Goal: Task Accomplishment & Management: Use online tool/utility

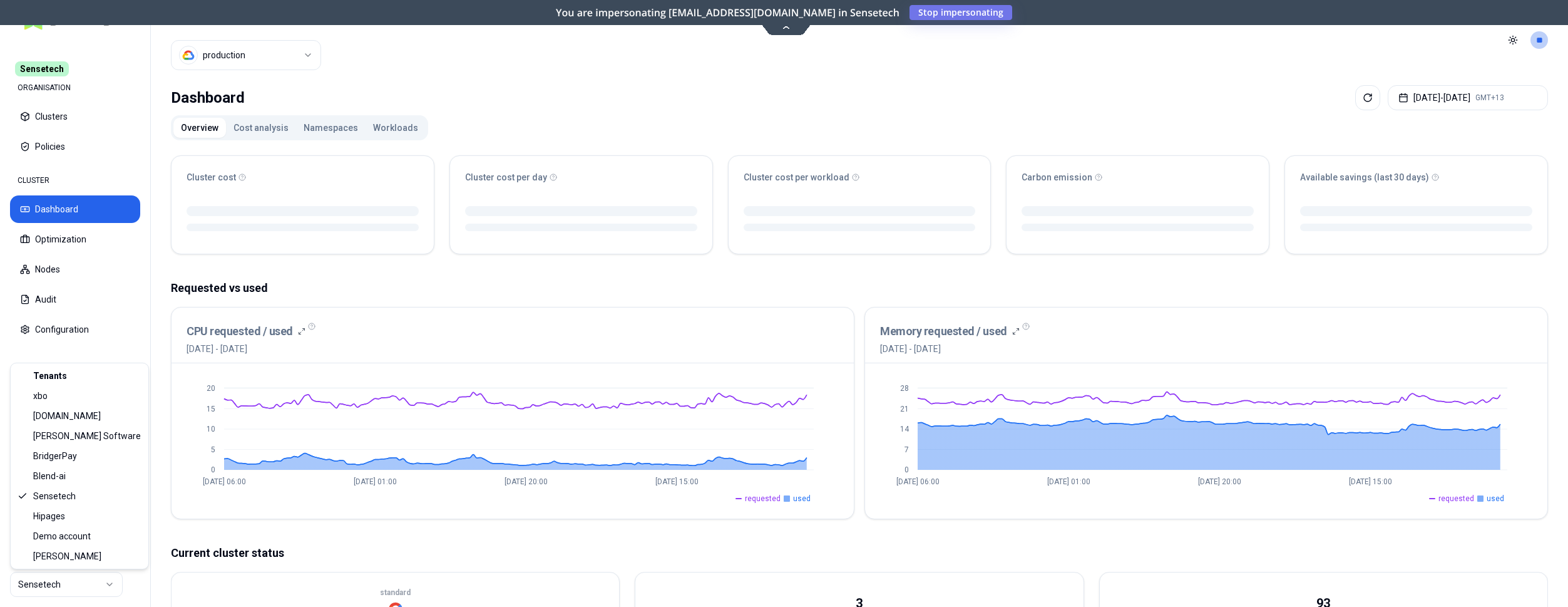
click at [64, 585] on html "Sensetech ORGANISATION Clusters Policies CLUSTER Dashboard Optimization Nodes A…" at bounding box center [784, 303] width 1568 height 607
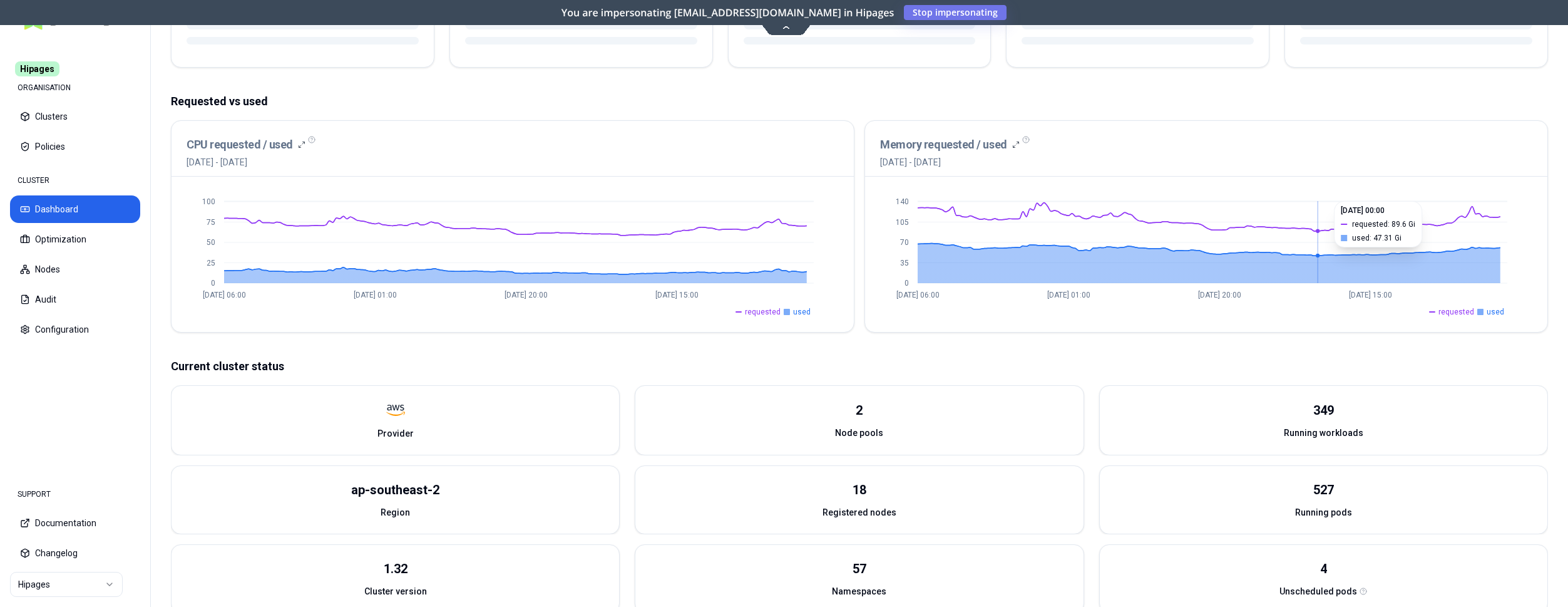
scroll to position [320, 0]
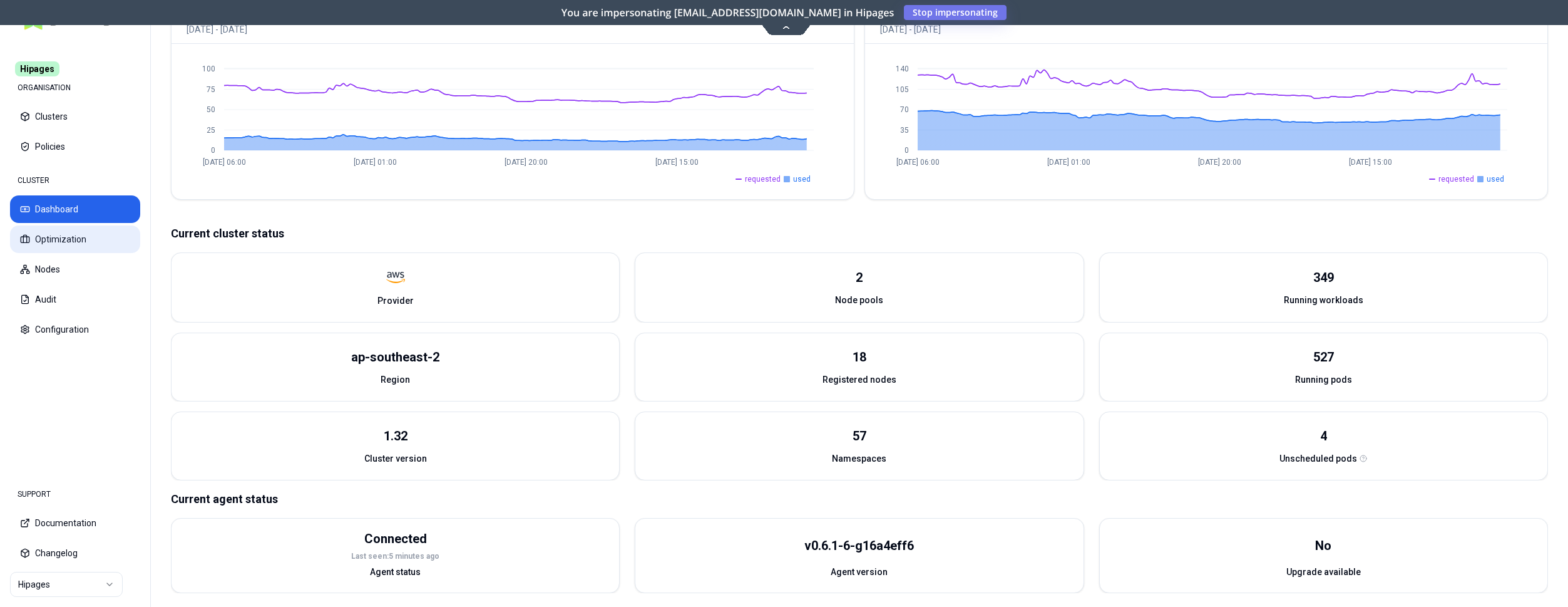
click at [78, 241] on button "Optimization" at bounding box center [75, 239] width 131 height 28
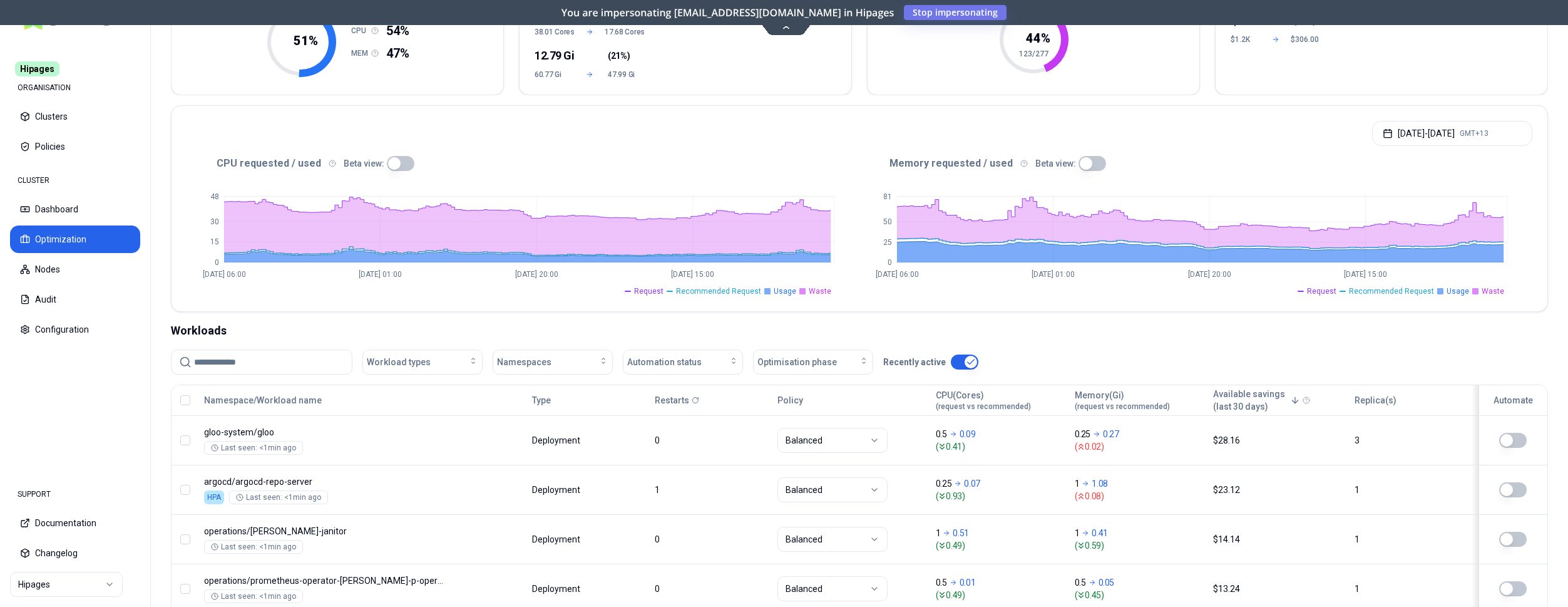
scroll to position [256, 0]
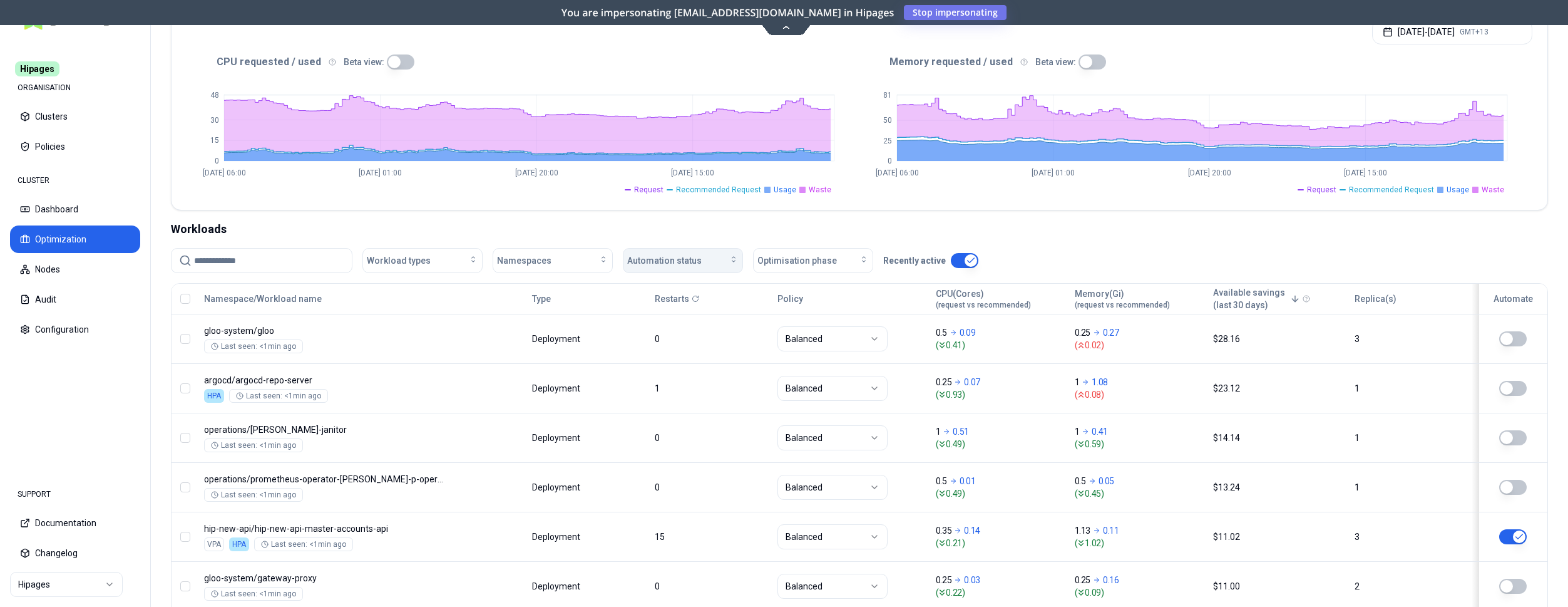
click at [715, 255] on div "Automation status" at bounding box center [683, 260] width 112 height 13
click at [642, 294] on div "on" at bounding box center [685, 288] width 119 height 20
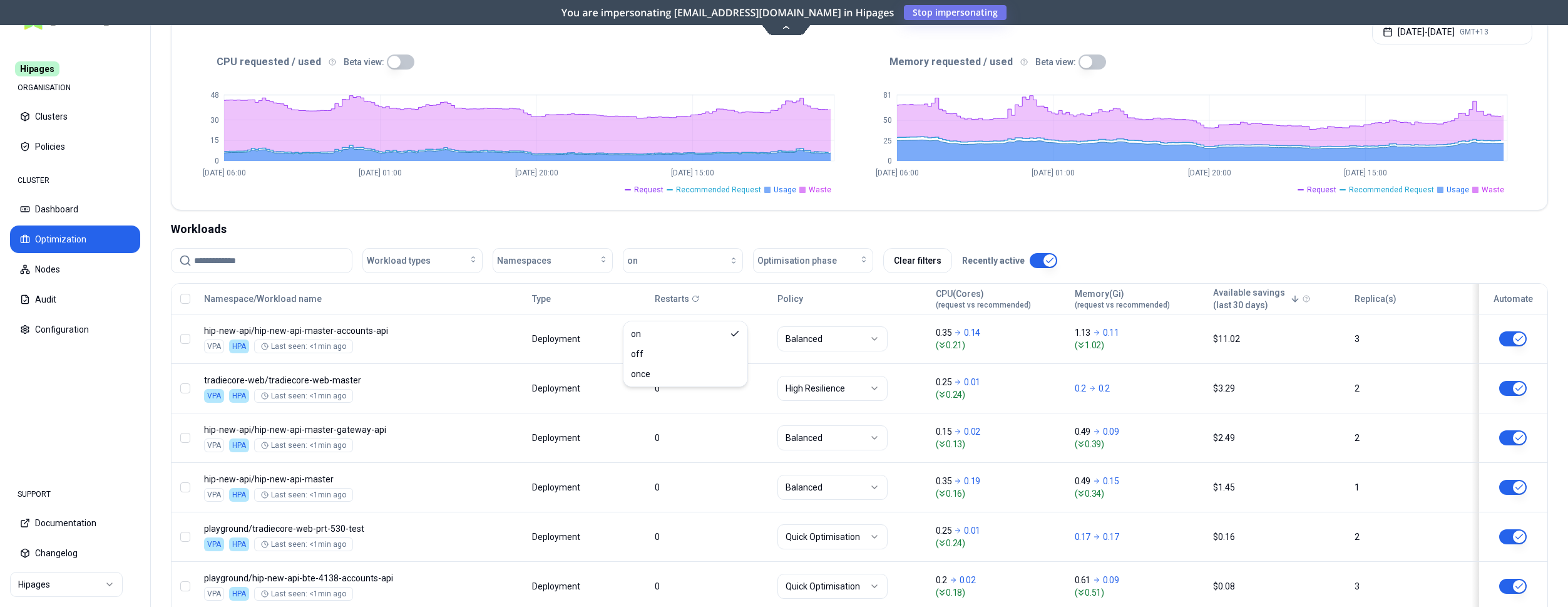
scroll to position [0, 0]
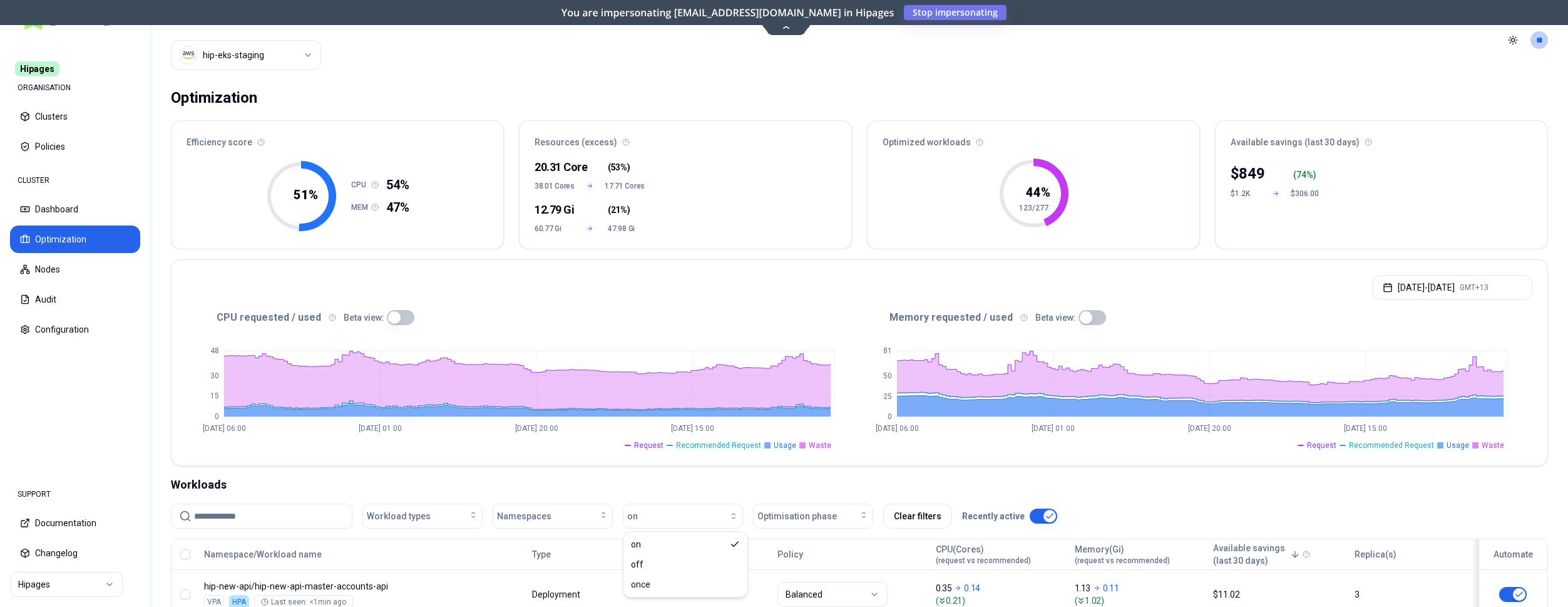
click at [95, 586] on html "Hipages ORGANISATION Clusters Policies CLUSTER Dashboard Optimization Nodes Aud…" at bounding box center [784, 303] width 1568 height 607
click at [197, 237] on html "Hipages ORGANISATION Clusters Policies CLUSTER Dashboard Optimization Nodes Aud…" at bounding box center [784, 303] width 1568 height 607
click at [58, 213] on button "Dashboard" at bounding box center [75, 209] width 131 height 28
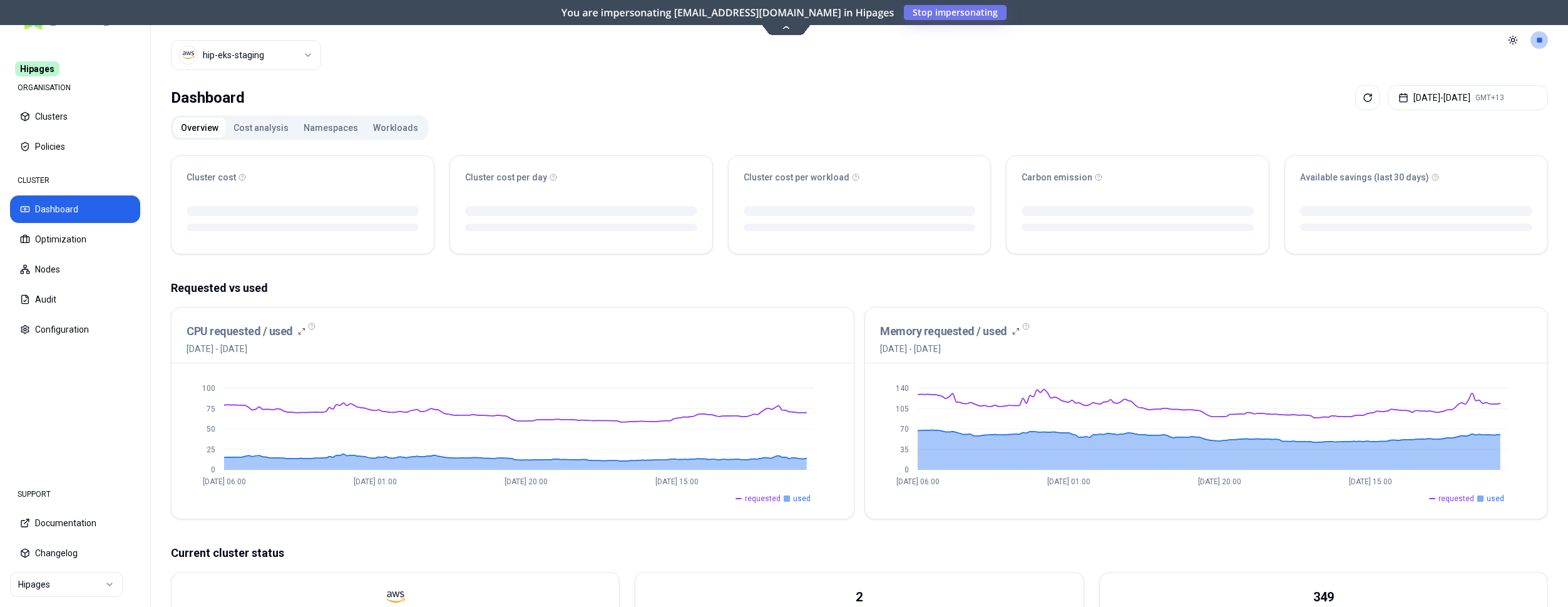
click at [55, 580] on html "Hipages ORGANISATION Clusters Policies CLUSTER Dashboard Optimization Nodes Aud…" at bounding box center [784, 303] width 1568 height 607
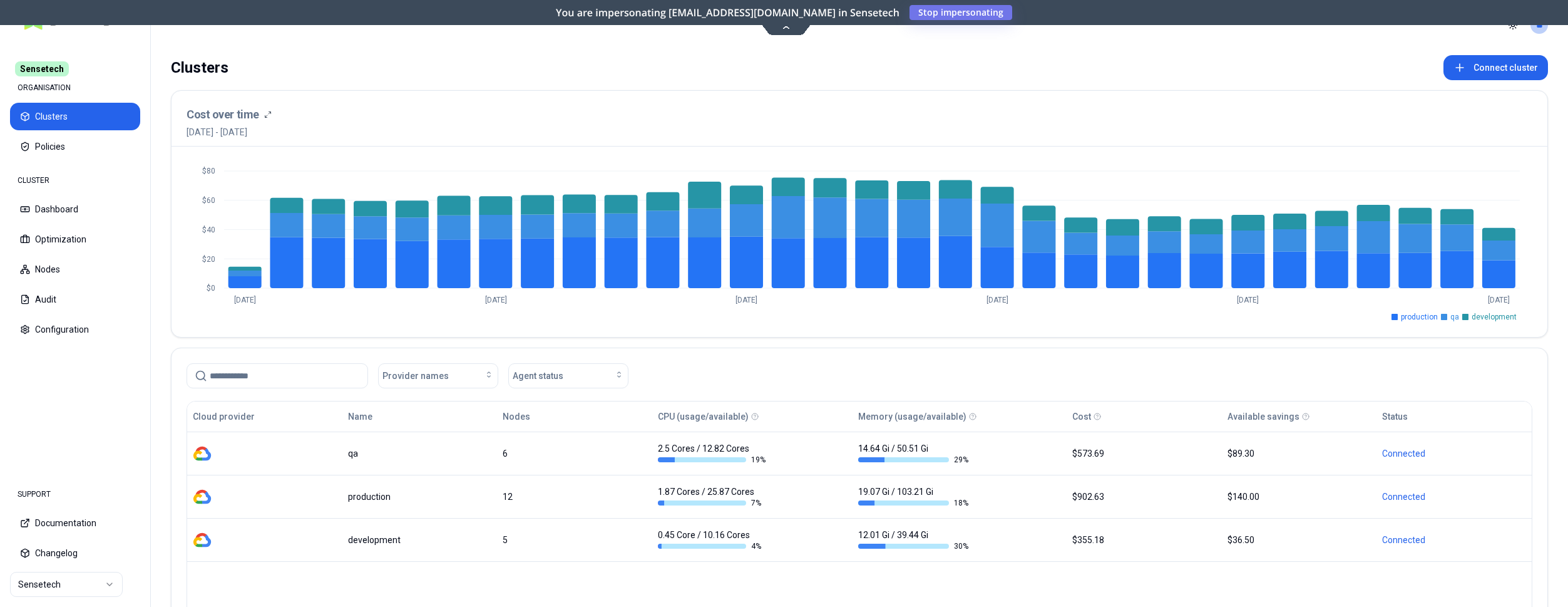
click at [103, 586] on html "Sensetech ORGANISATION Clusters Policies CLUSTER Dashboard Optimization Nodes A…" at bounding box center [784, 303] width 1568 height 607
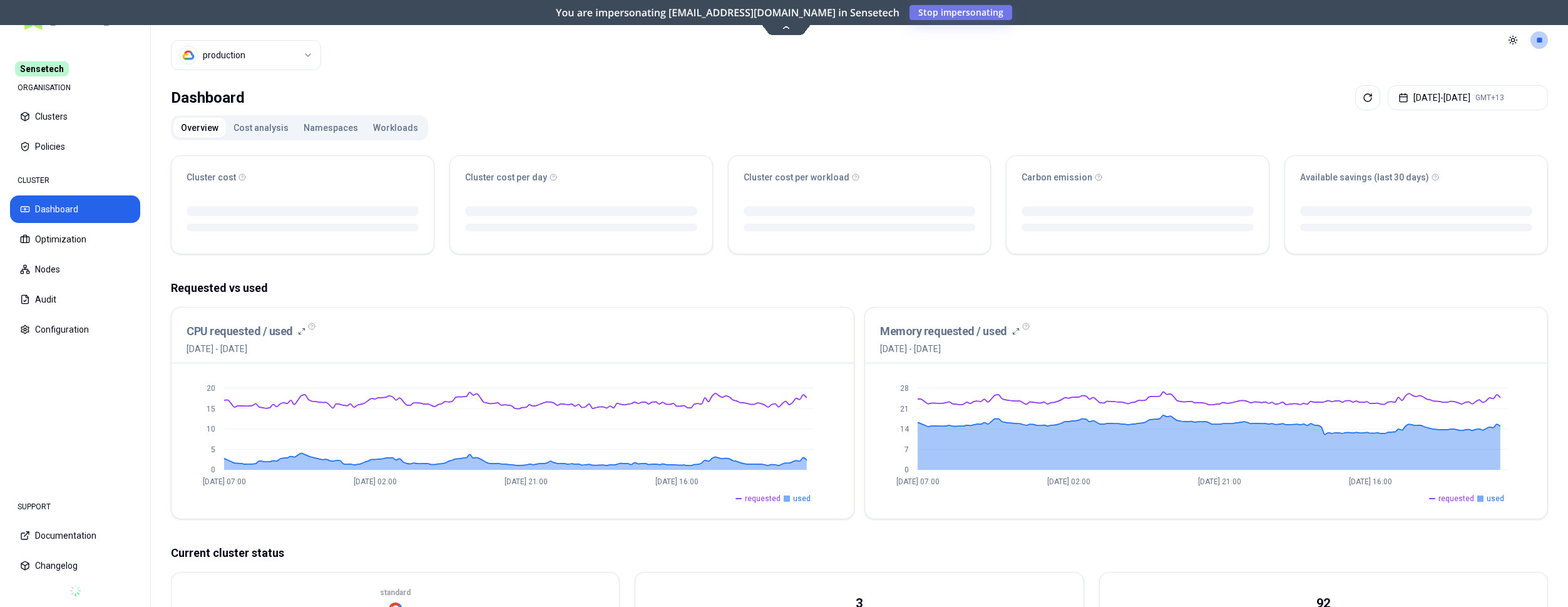
click at [247, 59] on html "Sensetech ORGANISATION Clusters Policies CLUSTER Dashboard Optimization Nodes A…" at bounding box center [784, 303] width 1568 height 607
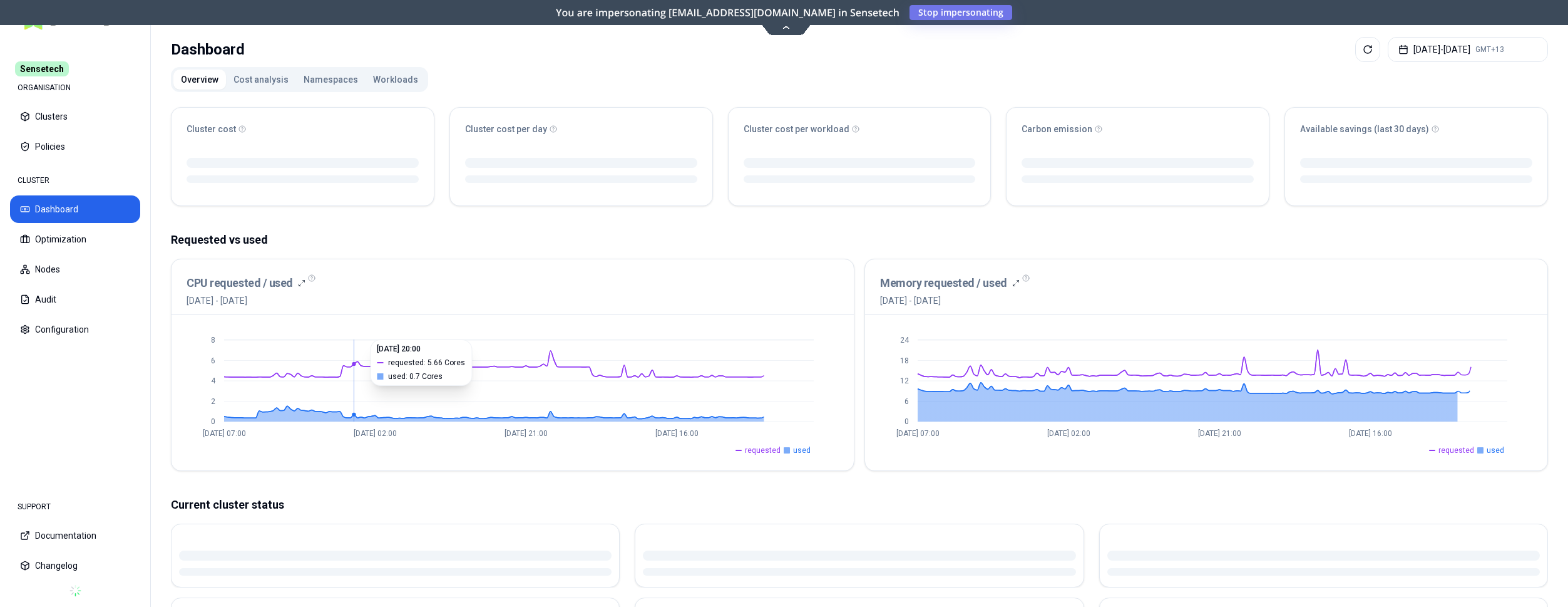
scroll to position [192, 0]
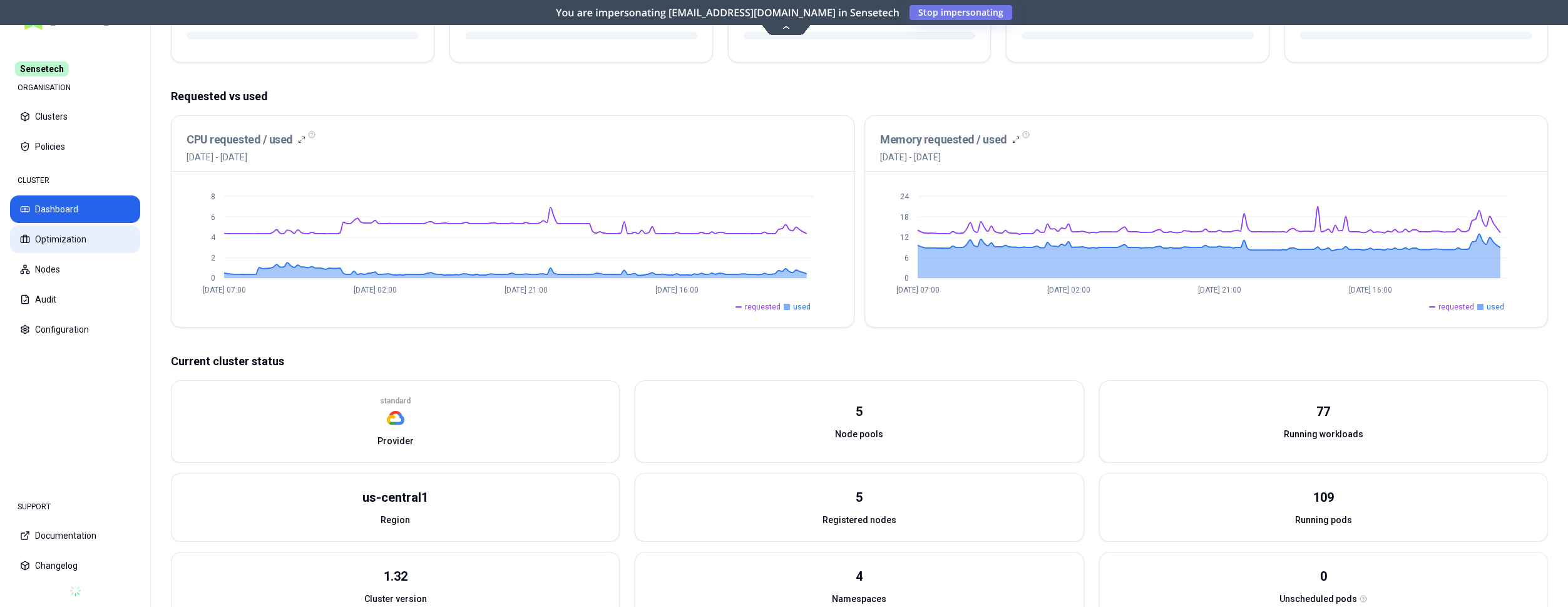
click at [68, 239] on button "Optimization" at bounding box center [75, 239] width 131 height 28
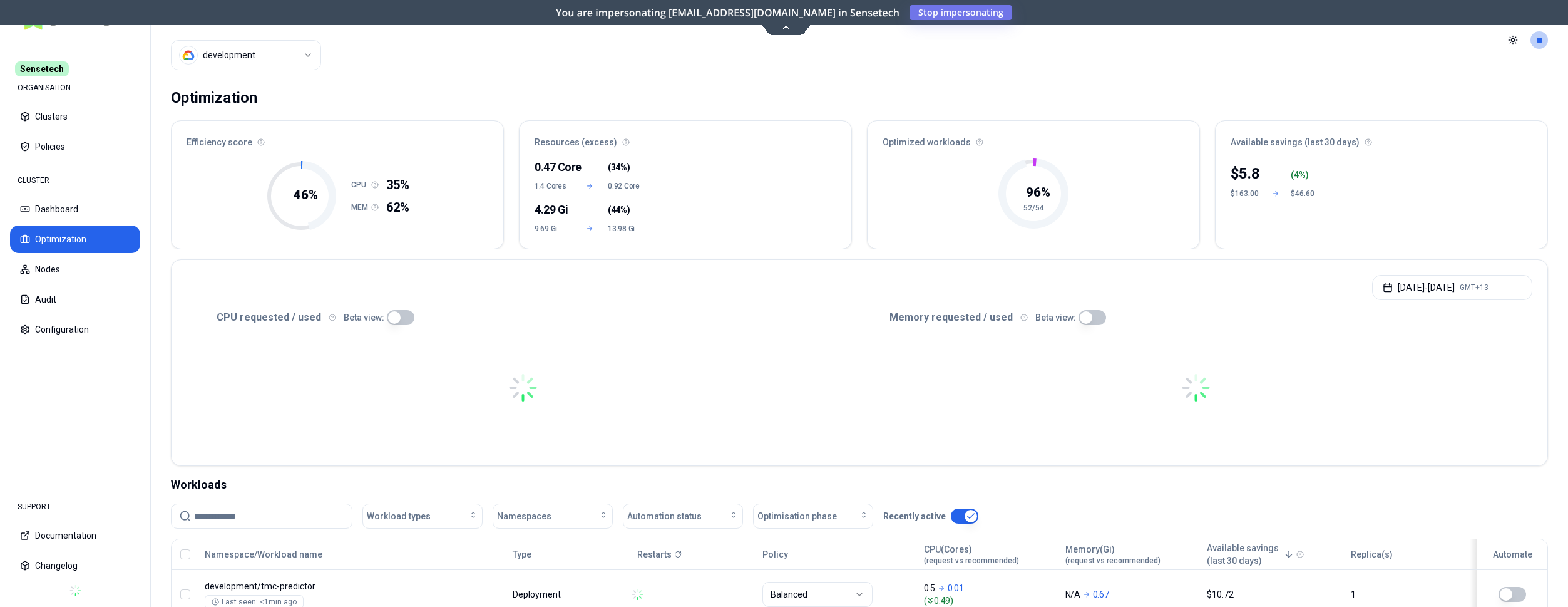
click at [89, 591] on div at bounding box center [75, 590] width 131 height 13
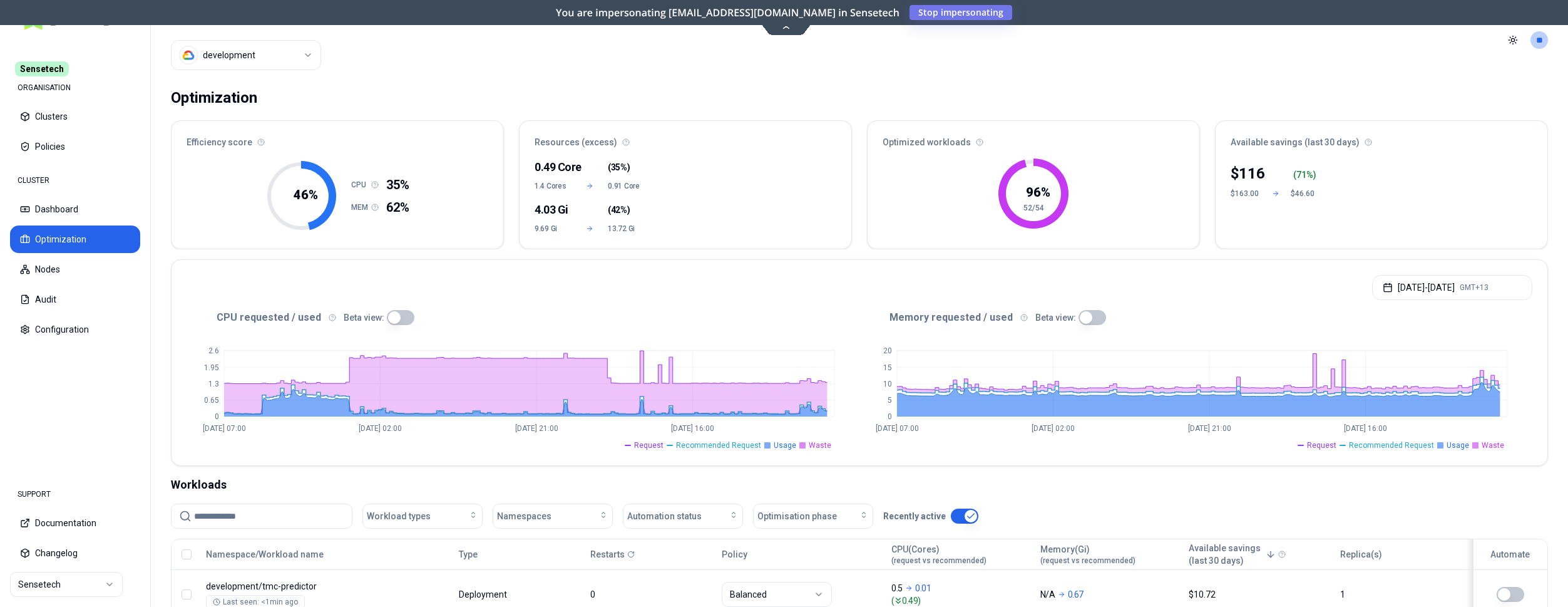
click at [92, 582] on html "Sensetech ORGANISATION Clusters Policies CLUSTER Dashboard Optimization Nodes A…" at bounding box center [784, 303] width 1568 height 607
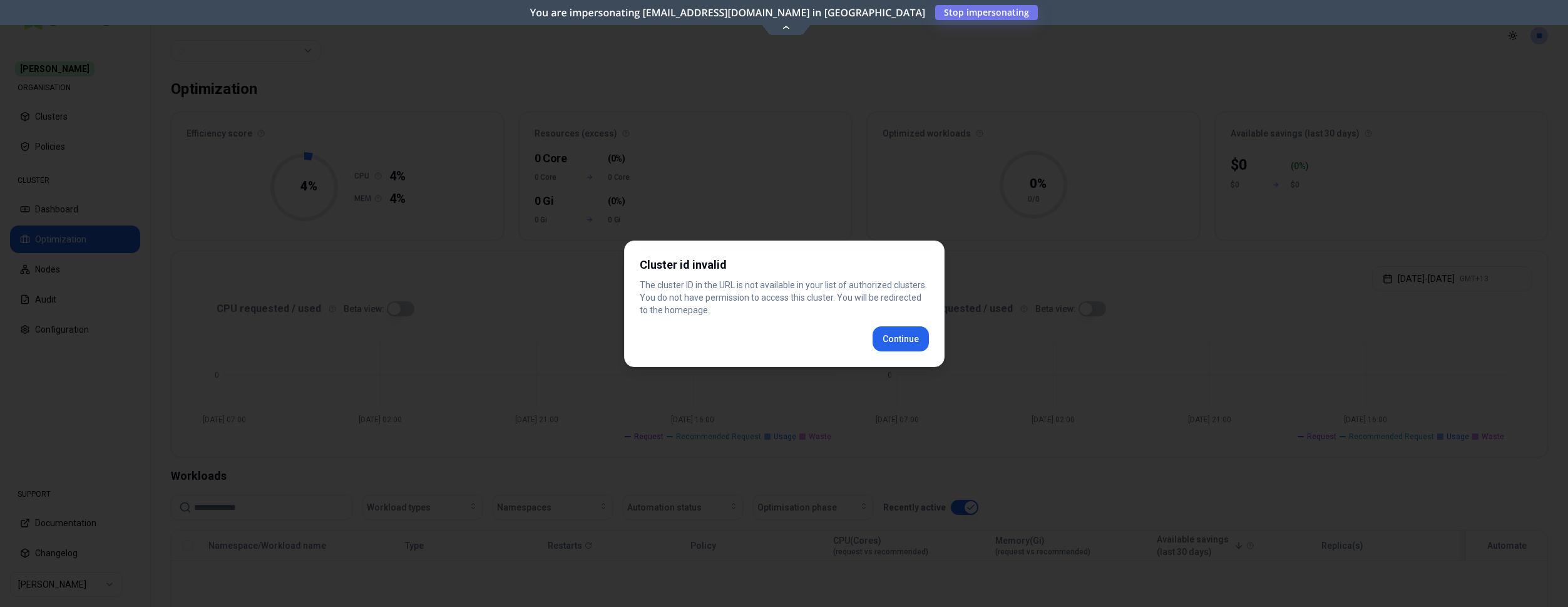
click at [287, 235] on div at bounding box center [784, 303] width 1568 height 607
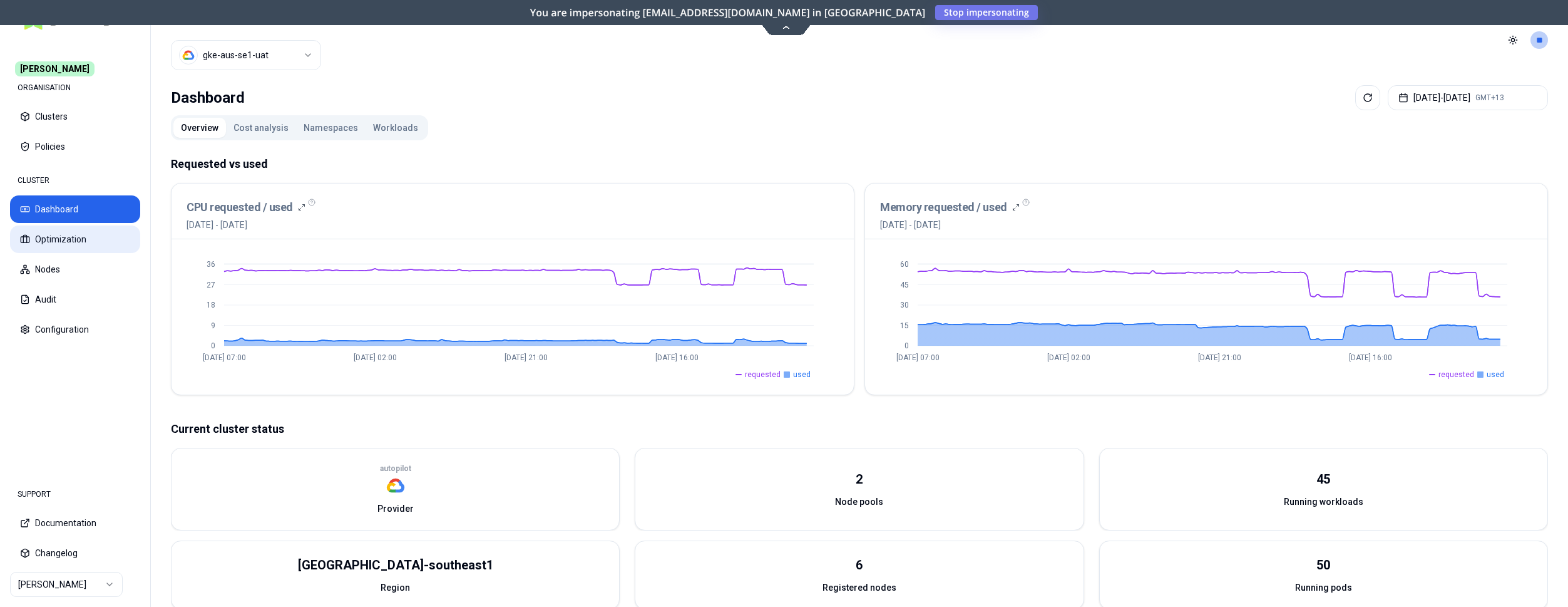
click at [64, 241] on button "Optimization" at bounding box center [75, 239] width 131 height 28
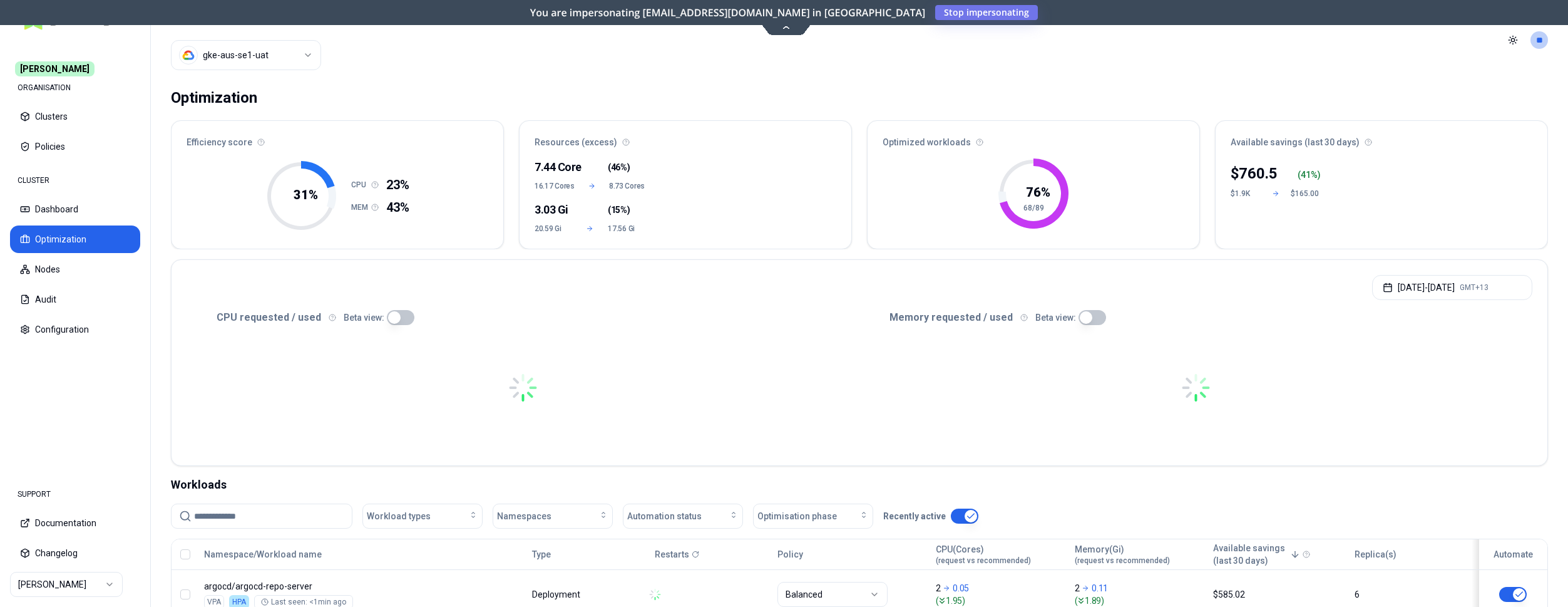
scroll to position [256, 0]
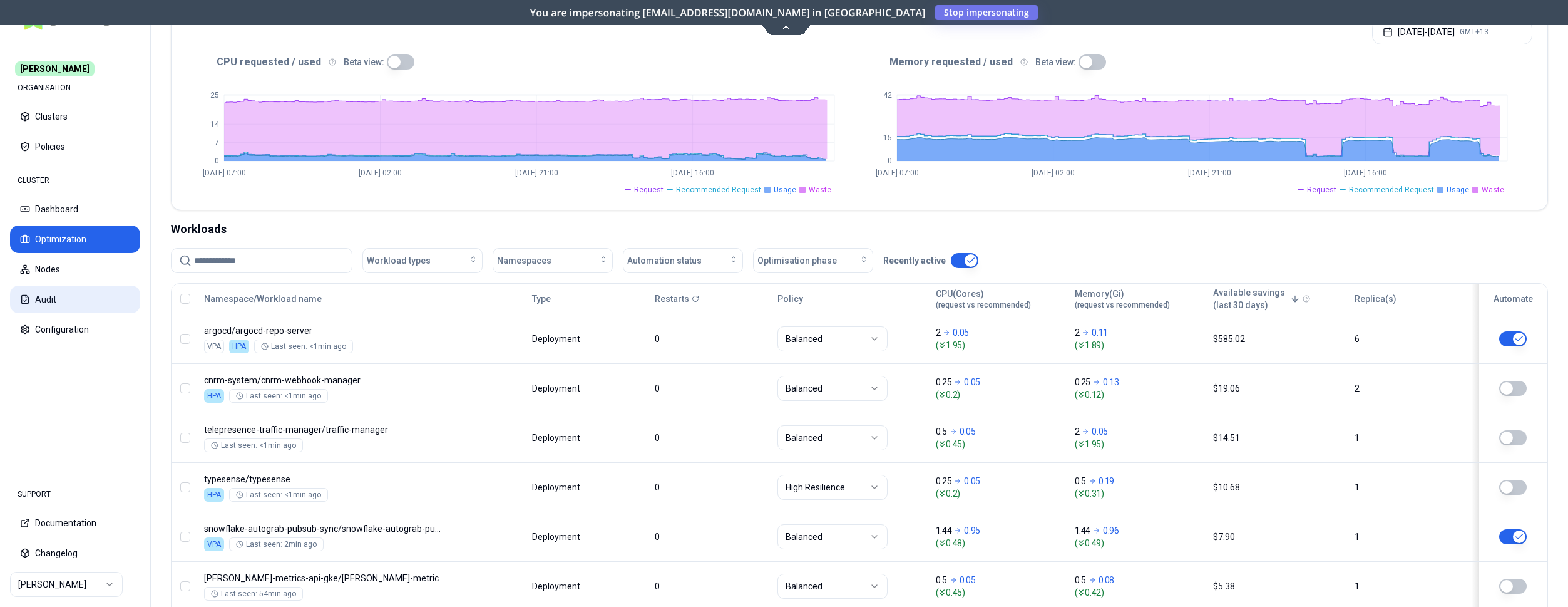
click at [67, 296] on button "Audit" at bounding box center [75, 299] width 131 height 28
